Goal: Find specific page/section: Find specific page/section

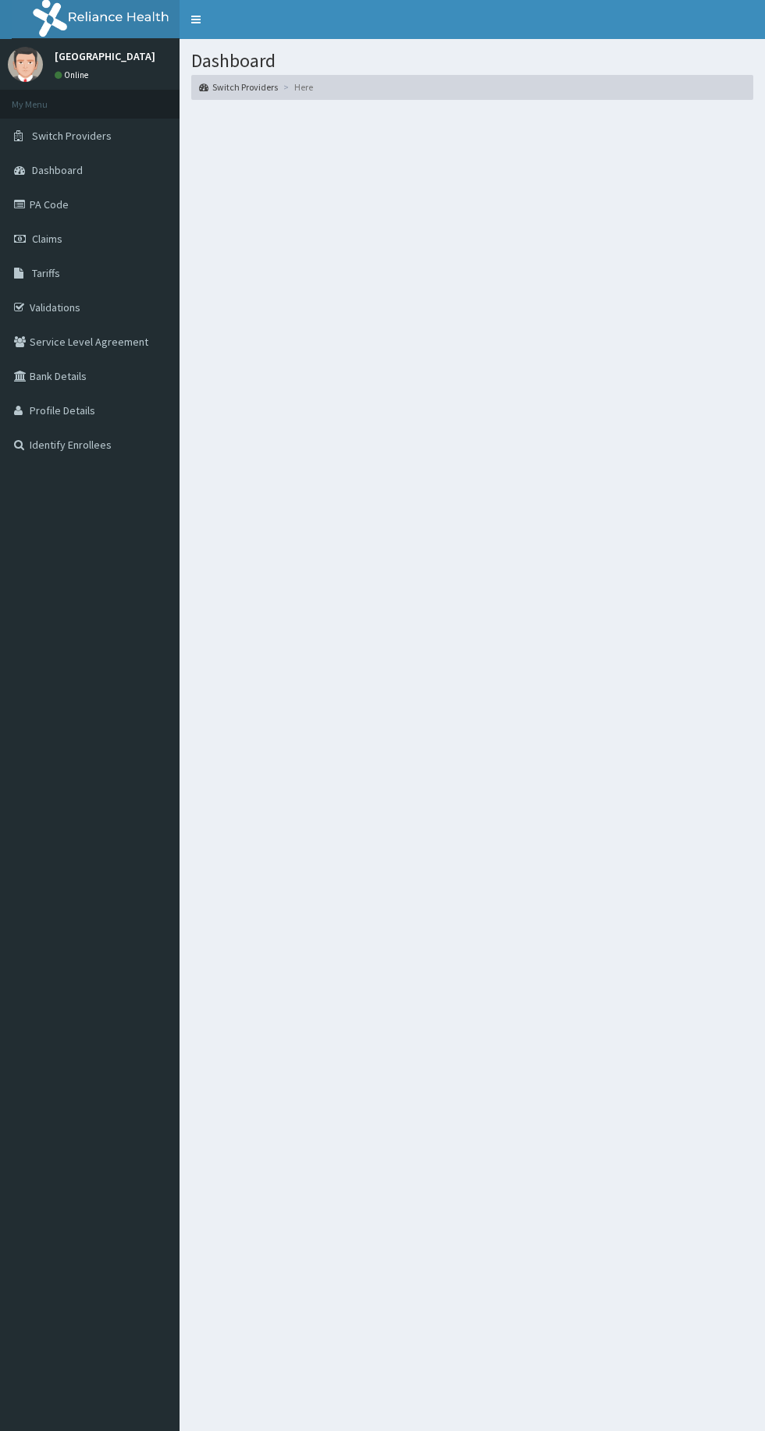
click at [87, 316] on link "Validations" at bounding box center [89, 307] width 179 height 34
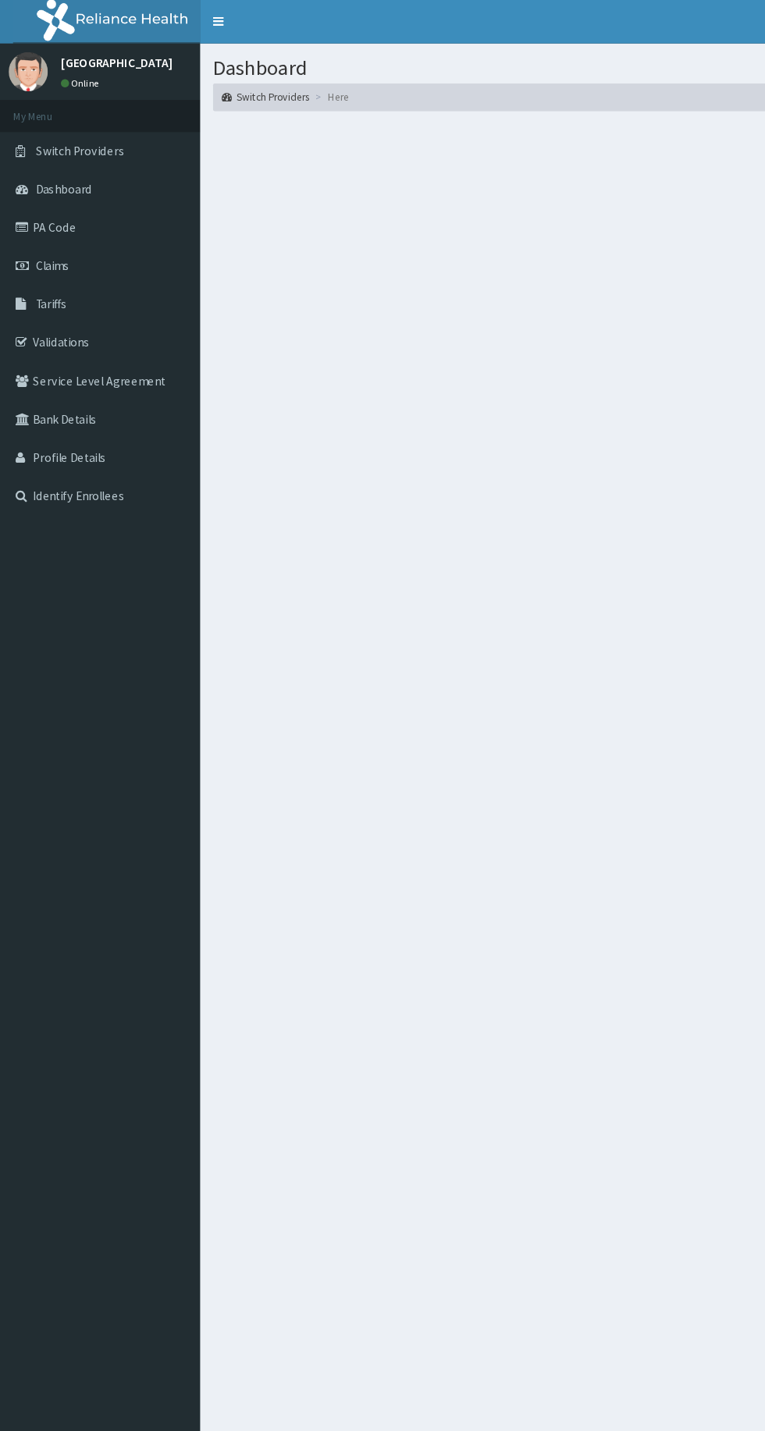
click at [91, 318] on link "Validations" at bounding box center [89, 307] width 179 height 34
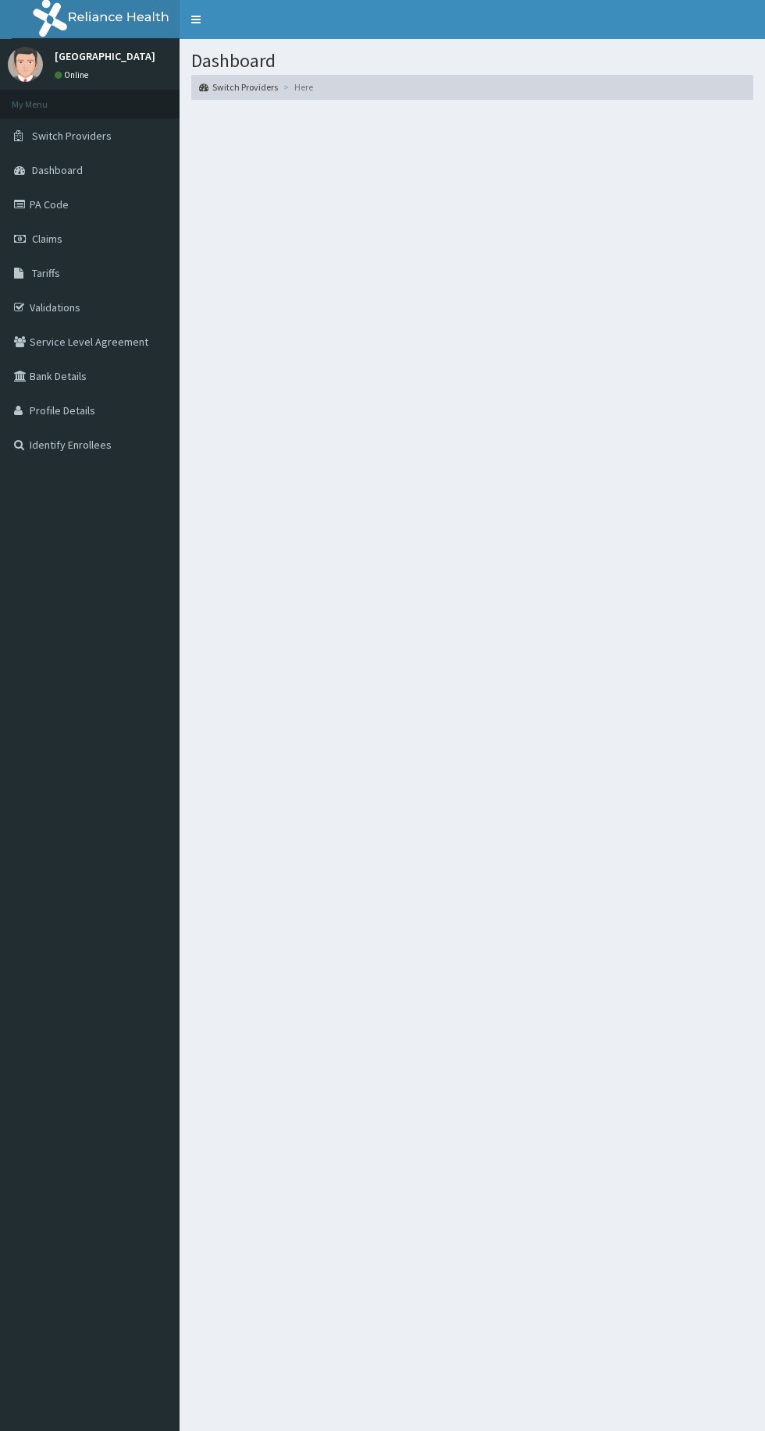
click at [103, 306] on link "Validations" at bounding box center [89, 307] width 179 height 34
click at [92, 321] on link "Validations" at bounding box center [89, 307] width 179 height 34
click at [91, 321] on link "Validations" at bounding box center [89, 307] width 179 height 34
click at [71, 321] on link "Validations" at bounding box center [89, 307] width 179 height 34
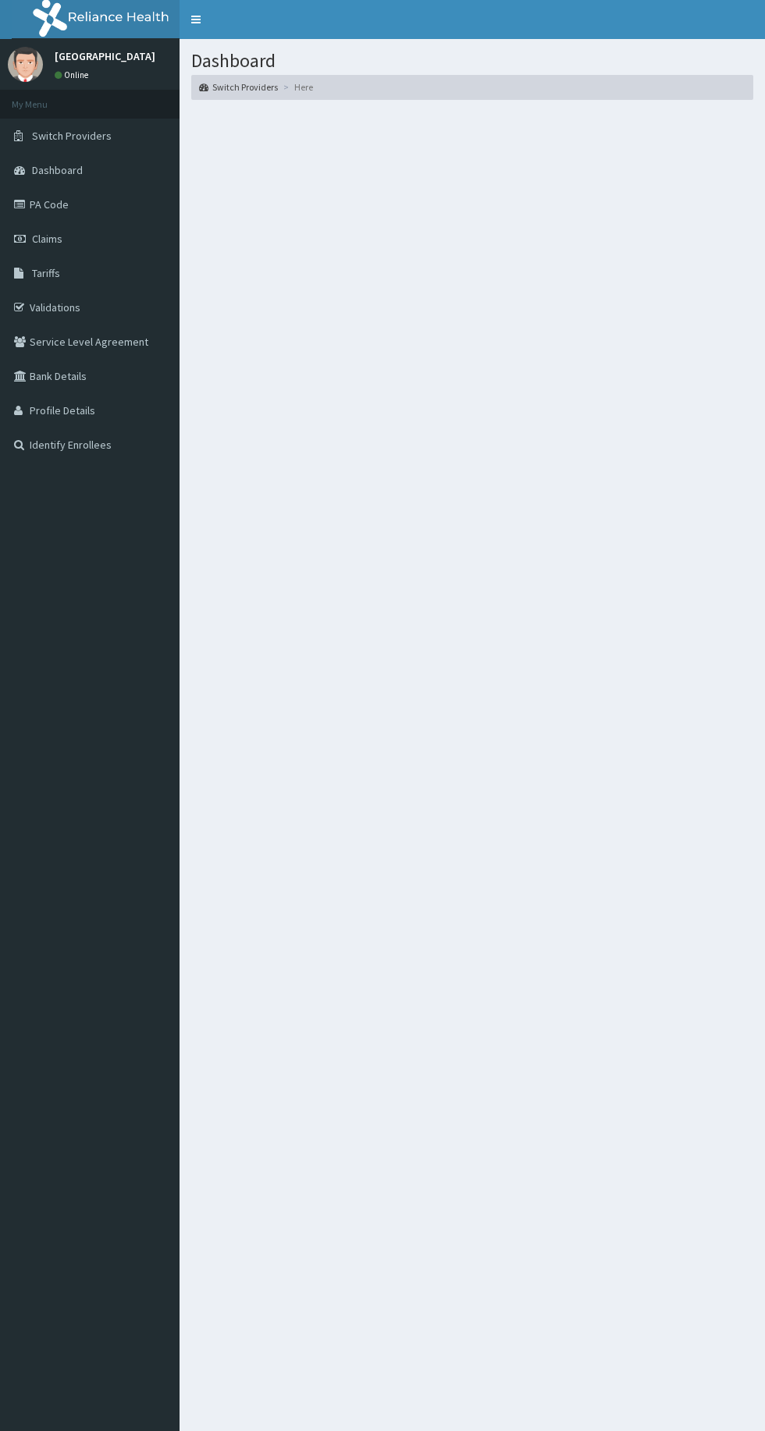
click at [83, 313] on link "Validations" at bounding box center [89, 307] width 179 height 34
click at [90, 342] on link "Service Level Agreement" at bounding box center [89, 342] width 179 height 34
click at [94, 300] on link "Validations" at bounding box center [89, 307] width 179 height 34
